Goal: Transaction & Acquisition: Purchase product/service

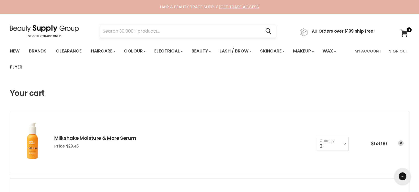
type input "Alfaparf Semi Di Lino Nutritive Mask"
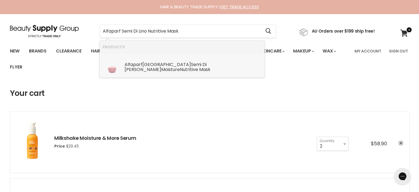
click at [191, 65] on b "Semi" at bounding box center [196, 64] width 10 height 6
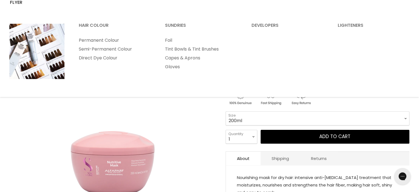
scroll to position [110, 0]
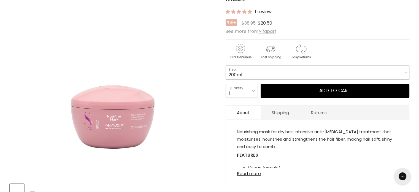
click at [250, 78] on select "200ml 500ml" at bounding box center [318, 72] width 184 height 14
click at [226, 65] on select "200ml 500ml" at bounding box center [318, 72] width 184 height 14
select select "500ml"
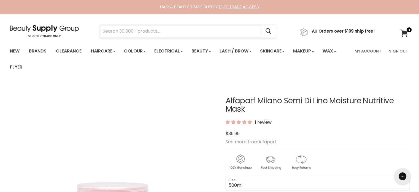
paste input "Alfaparf Semi Di Lino Nutritive Mask"
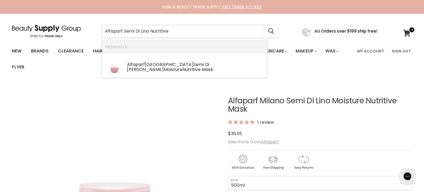
type input "Alfaparf Semi Di Lino Nutritive"
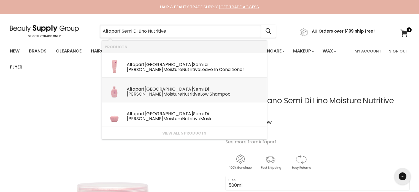
click at [141, 91] on b "Alfaparf" at bounding box center [136, 89] width 18 height 6
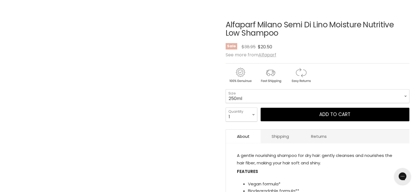
scroll to position [83, 0]
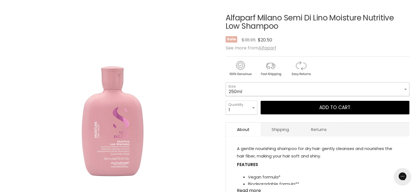
drag, startPoint x: 254, startPoint y: 92, endPoint x: 251, endPoint y: 94, distance: 3.9
click at [255, 92] on select "250ml 1 Litre" at bounding box center [318, 89] width 184 height 14
click at [226, 82] on select "250ml 1 Litre" at bounding box center [318, 89] width 184 height 14
select select "1 Litre"
